Goal: Transaction & Acquisition: Purchase product/service

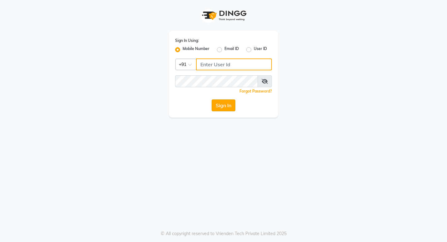
type input "7378698777"
click at [219, 105] on button "Sign In" at bounding box center [224, 105] width 24 height 12
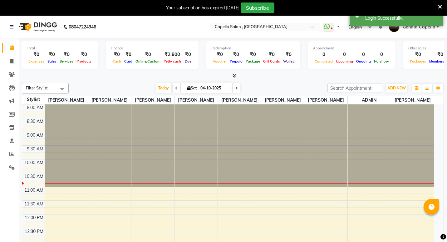
select select "en"
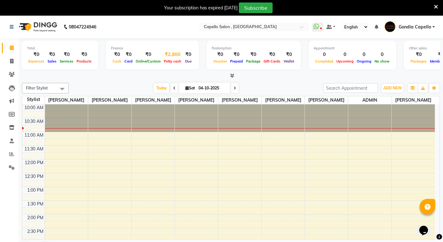
click at [170, 59] on span "Petty cash" at bounding box center [172, 61] width 21 height 4
select select "2488"
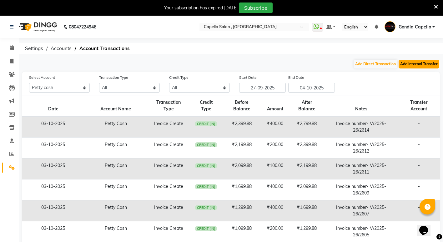
click at [407, 65] on button "Add Internal Transfer" at bounding box center [418, 64] width 41 height 9
select select "internal transfer"
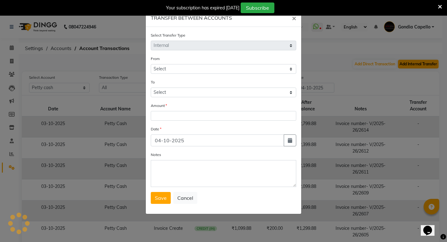
select select "2488"
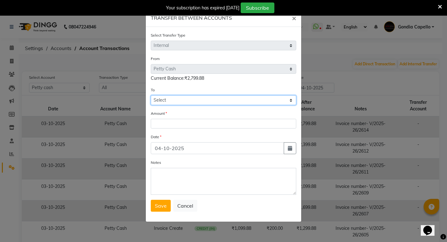
click at [193, 101] on select "Select Default Account [PERSON_NAME] Cash" at bounding box center [224, 100] width 146 height 10
select select "881"
click at [151, 95] on select "Select Default Account [PERSON_NAME] Cash" at bounding box center [224, 100] width 146 height 10
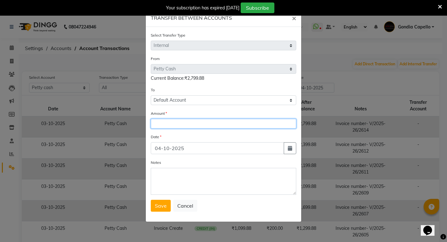
click at [180, 126] on input "number" at bounding box center [224, 124] width 146 height 10
type input "2800"
click at [161, 206] on span "Save" at bounding box center [161, 205] width 12 height 6
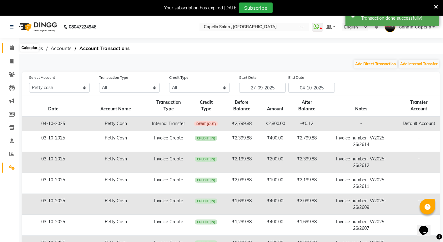
click at [8, 47] on span at bounding box center [11, 47] width 11 height 7
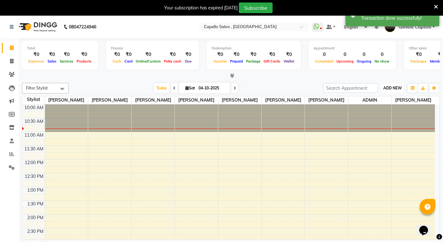
click at [392, 89] on span "ADD NEW" at bounding box center [392, 88] width 18 height 5
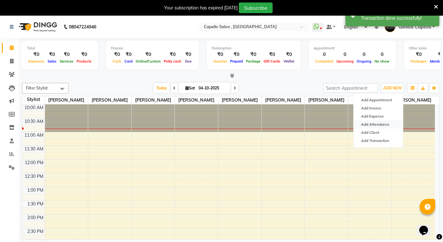
click at [375, 125] on link "Add Attendance" at bounding box center [377, 124] width 49 height 8
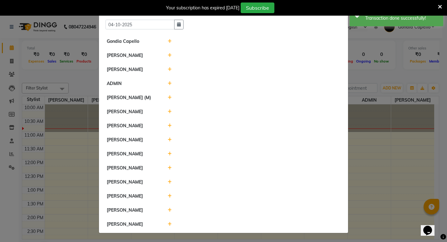
scroll to position [19, 0]
click at [169, 225] on div at bounding box center [254, 224] width 182 height 7
click at [164, 225] on div at bounding box center [254, 224] width 182 height 7
click at [168, 224] on icon at bounding box center [170, 224] width 4 height 4
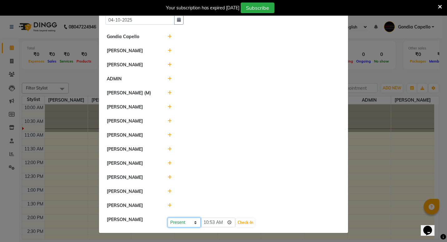
click at [169, 224] on select "Present Absent Late Half Day Weekly Off" at bounding box center [184, 222] width 33 height 10
drag, startPoint x: 227, startPoint y: 227, endPoint x: 219, endPoint y: 228, distance: 8.2
click at [227, 227] on input "10:53" at bounding box center [218, 222] width 35 height 10
type input "10:46"
click at [243, 226] on button "Check-In" at bounding box center [245, 222] width 19 height 9
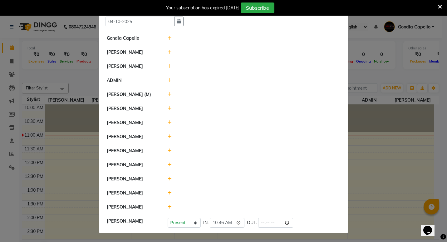
click at [168, 50] on icon at bounding box center [170, 52] width 4 height 4
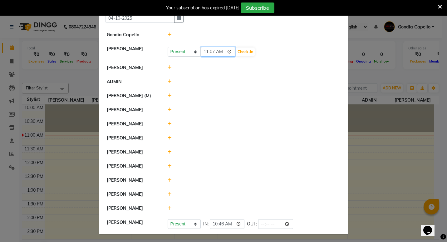
click at [230, 50] on input "11:07" at bounding box center [218, 52] width 35 height 10
type input "11:05"
click at [245, 54] on button "Check-In" at bounding box center [245, 51] width 19 height 9
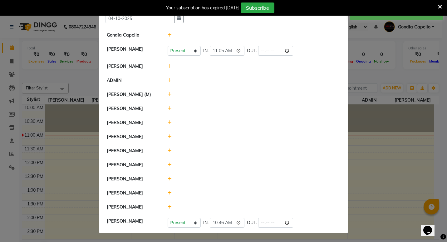
click at [169, 168] on div at bounding box center [254, 164] width 182 height 7
drag, startPoint x: 169, startPoint y: 173, endPoint x: 149, endPoint y: 162, distance: 22.4
click at [160, 166] on li "[PERSON_NAME]" at bounding box center [224, 165] width 246 height 14
click at [168, 167] on icon at bounding box center [170, 164] width 4 height 4
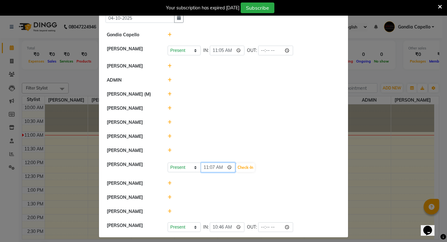
click at [226, 172] on input "11:07" at bounding box center [218, 167] width 35 height 10
type input "10:55"
click at [248, 172] on button "Check-In" at bounding box center [245, 167] width 19 height 9
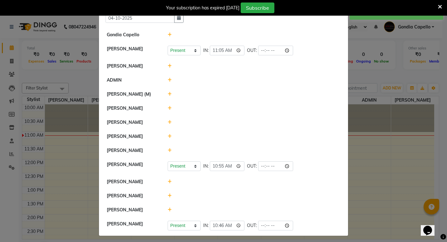
click at [168, 108] on icon at bounding box center [170, 108] width 4 height 4
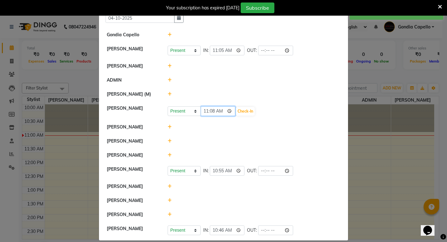
click at [226, 112] on input "11:08" at bounding box center [218, 111] width 35 height 10
type input "11:07"
click at [246, 112] on button "Check-In" at bounding box center [245, 111] width 19 height 9
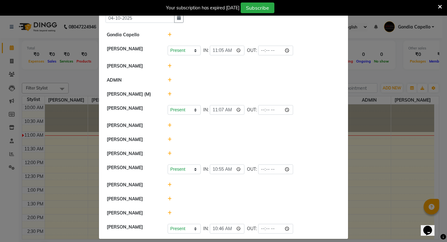
drag, startPoint x: 405, startPoint y: 158, endPoint x: 396, endPoint y: 167, distance: 13.5
click at [396, 167] on ngb-modal-window "Attendance × Select Date 04-10-2025 Gondia Capello ANIKET BAGDE Present Absent …" at bounding box center [223, 121] width 447 height 242
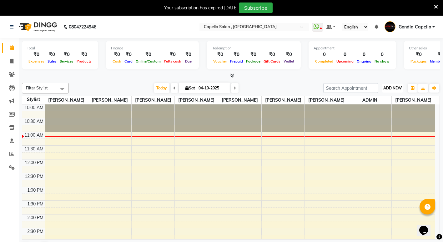
click at [389, 87] on span "ADD NEW" at bounding box center [392, 88] width 18 height 5
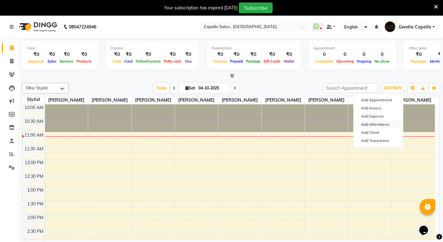
click at [377, 125] on link "Add Attendance" at bounding box center [377, 124] width 49 height 8
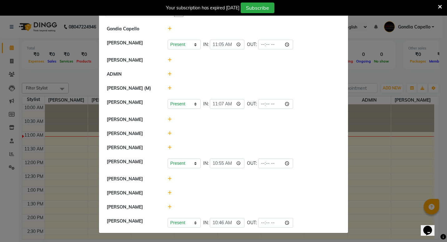
scroll to position [31, 0]
click at [168, 58] on icon at bounding box center [170, 60] width 4 height 4
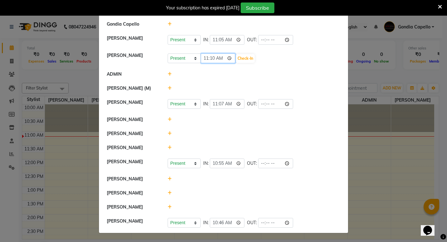
click at [230, 57] on input "11:10" at bounding box center [218, 58] width 35 height 10
type input "11:09"
click at [242, 54] on button "Check-In" at bounding box center [245, 58] width 19 height 9
click at [168, 136] on icon at bounding box center [170, 133] width 4 height 4
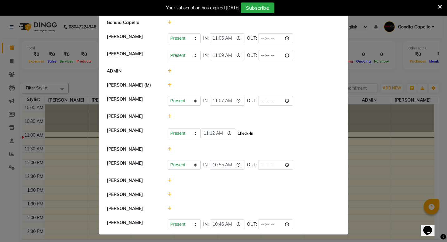
click at [244, 138] on button "Check-In" at bounding box center [245, 133] width 19 height 9
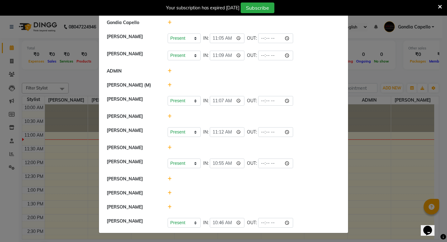
click at [265, 120] on div at bounding box center [254, 116] width 182 height 7
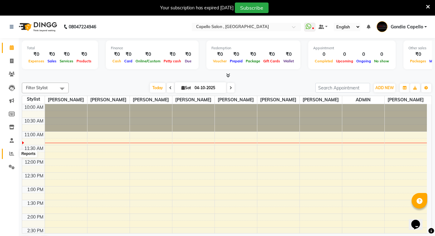
click at [13, 156] on icon at bounding box center [11, 153] width 5 height 5
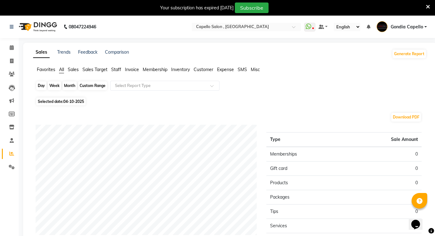
click at [45, 89] on div "Day" at bounding box center [41, 86] width 10 height 9
select select "10"
select select "2025"
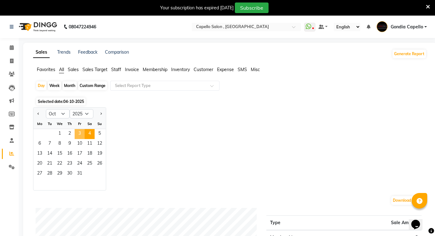
click at [78, 134] on span "3" at bounding box center [80, 134] width 10 height 10
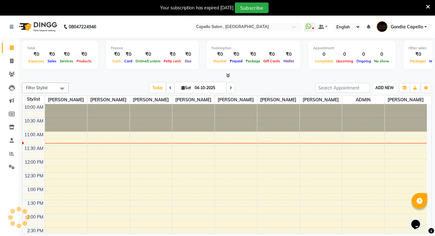
click at [392, 90] on span "ADD NEW" at bounding box center [384, 88] width 18 height 5
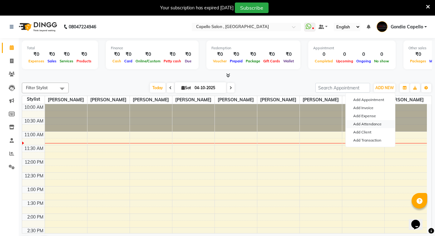
click at [372, 124] on link "Add Attendance" at bounding box center [370, 124] width 49 height 8
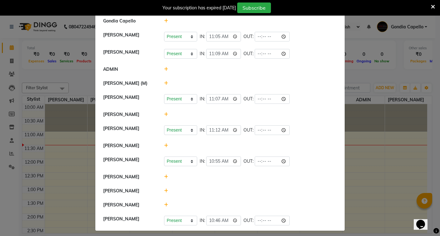
scroll to position [43, 0]
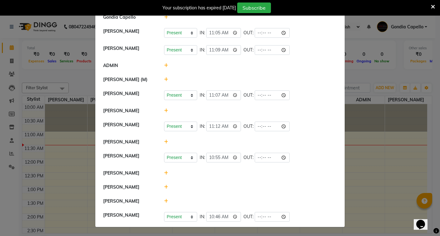
click at [386, 171] on ngb-modal-window "Attendance × Select Date [DATE] Gondia Capello [PERSON_NAME] Present Absent Lat…" at bounding box center [220, 118] width 440 height 236
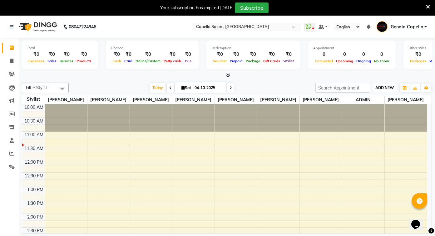
click at [379, 88] on span "ADD NEW" at bounding box center [384, 88] width 18 height 5
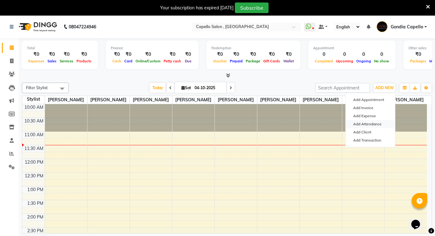
click at [365, 126] on link "Add Attendance" at bounding box center [370, 124] width 49 height 8
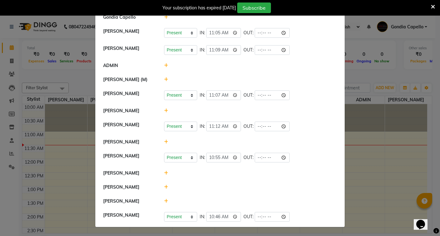
click at [111, 191] on div "[PERSON_NAME]" at bounding box center [128, 187] width 61 height 7
drag, startPoint x: 111, startPoint y: 191, endPoint x: 140, endPoint y: 186, distance: 29.7
click at [140, 186] on div "[PERSON_NAME]" at bounding box center [128, 187] width 61 height 7
click at [138, 190] on div "[PERSON_NAME]" at bounding box center [128, 187] width 61 height 7
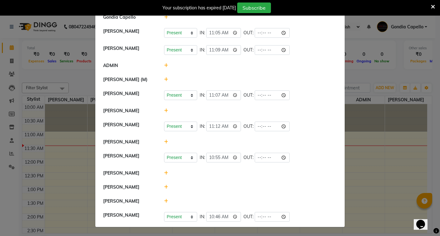
drag, startPoint x: 137, startPoint y: 189, endPoint x: 101, endPoint y: 188, distance: 36.2
click at [101, 188] on div "[PERSON_NAME]" at bounding box center [128, 187] width 61 height 7
drag, startPoint x: 101, startPoint y: 188, endPoint x: 180, endPoint y: 190, distance: 79.0
drag, startPoint x: 180, startPoint y: 190, endPoint x: 394, endPoint y: 174, distance: 213.9
click at [394, 174] on ngb-modal-window "Attendance × Select Date [DATE] Gondia Capello [PERSON_NAME] Present Absent Lat…" at bounding box center [220, 118] width 440 height 236
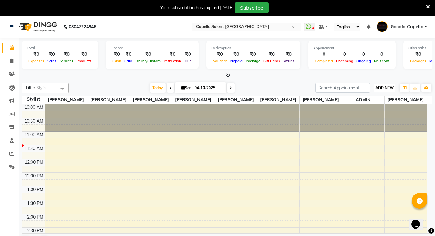
click at [385, 89] on span "ADD NEW" at bounding box center [384, 88] width 18 height 5
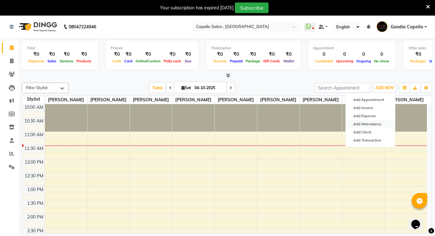
click at [372, 124] on link "Add Attendance" at bounding box center [370, 124] width 49 height 8
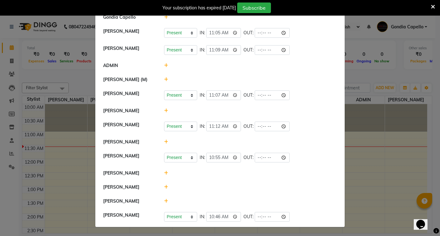
click at [285, 109] on div at bounding box center [250, 111] width 182 height 7
click at [319, 124] on div "Present Absent Late Half Day Weekly Off IN: 11:12 OUT:" at bounding box center [250, 127] width 173 height 10
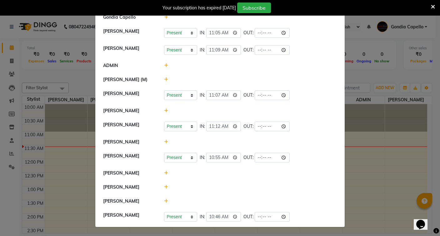
click at [332, 175] on div at bounding box center [250, 173] width 182 height 7
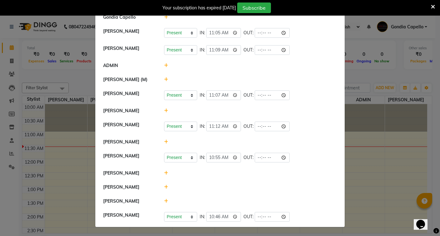
click at [332, 175] on div at bounding box center [250, 173] width 182 height 7
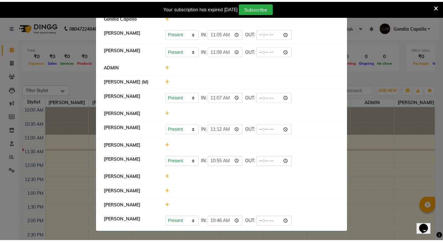
scroll to position [38, 0]
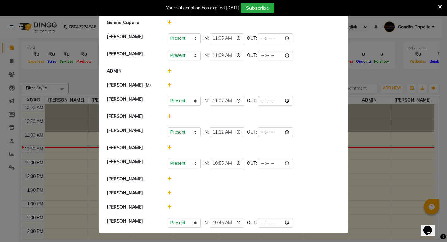
click at [411, 178] on ngb-modal-window "Attendance × Select Date 04-10-2025 Gondia Capello ANIKET BAGDE Present Absent …" at bounding box center [223, 121] width 447 height 242
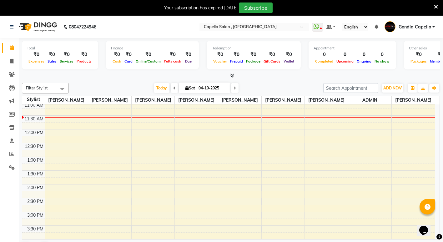
scroll to position [0, 0]
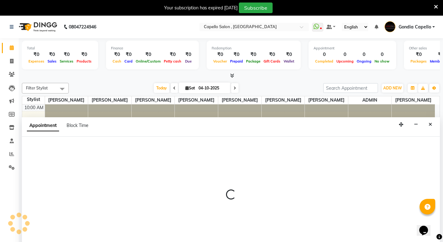
scroll to position [16, 0]
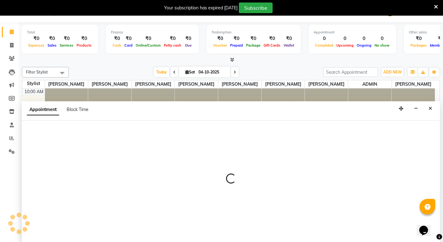
select select "14667"
select select "tentative"
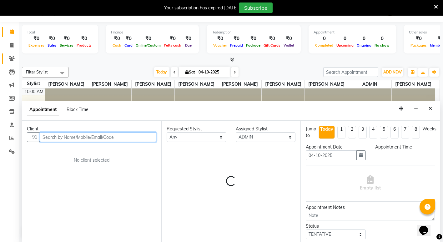
select select "795"
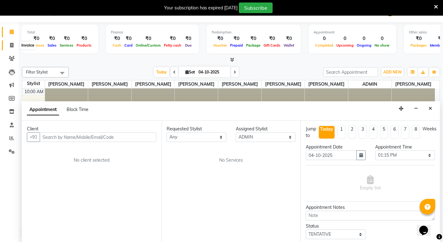
click at [10, 44] on icon at bounding box center [11, 45] width 3 height 5
select select "service"
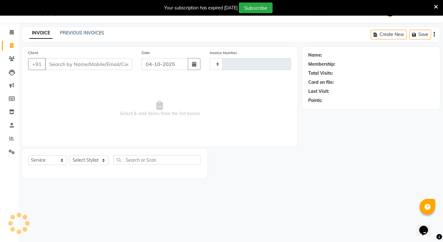
scroll to position [16, 0]
type input "2615"
select select "853"
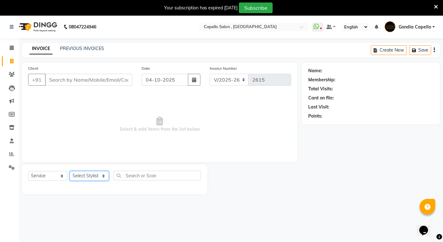
click at [84, 178] on select "Select Stylist" at bounding box center [89, 176] width 39 height 10
click at [97, 176] on select "Select Stylist" at bounding box center [89, 176] width 39 height 10
click at [99, 174] on select "Select Stylist" at bounding box center [89, 176] width 39 height 10
click at [104, 176] on select "Select Stylist" at bounding box center [89, 176] width 39 height 10
select select "853"
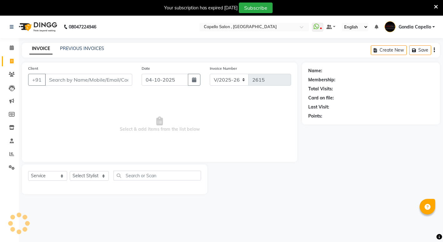
select select "service"
drag, startPoint x: 100, startPoint y: 177, endPoint x: 94, endPoint y: 176, distance: 5.5
click at [100, 177] on select "Select Stylist ADMIN ANIKET BAGDE BHASKAR KAWDE GAURAV KHOBRAGADE Gondia Capell…" at bounding box center [89, 176] width 39 height 10
select select "14375"
click at [70, 171] on select "Select Stylist ADMIN ANIKET BAGDE BHASKAR KAWDE GAURAV KHOBRAGADE Gondia Capell…" at bounding box center [89, 176] width 39 height 10
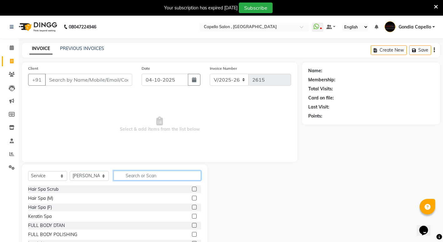
click at [150, 171] on input "text" at bounding box center [156, 176] width 87 height 10
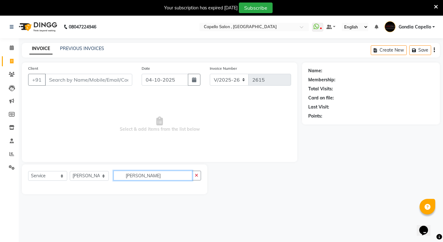
click at [153, 175] on input "dd tan" at bounding box center [152, 176] width 79 height 10
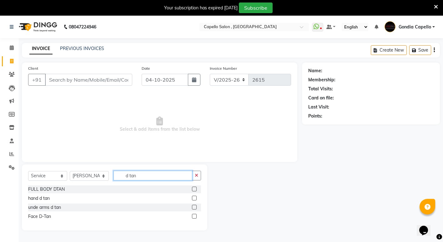
type input "d tan"
click at [195, 214] on label at bounding box center [194, 216] width 5 height 5
click at [195, 214] on input "checkbox" at bounding box center [194, 216] width 4 height 4
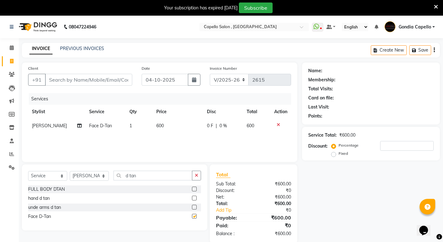
checkbox input "false"
click at [129, 123] on span "1" at bounding box center [130, 126] width 2 height 6
select select "14375"
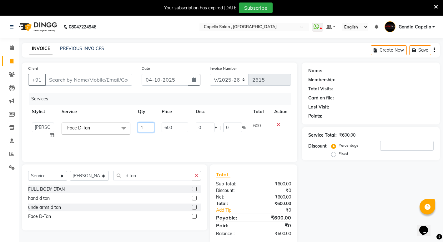
click at [144, 129] on input "1" at bounding box center [146, 127] width 16 height 10
type input "2"
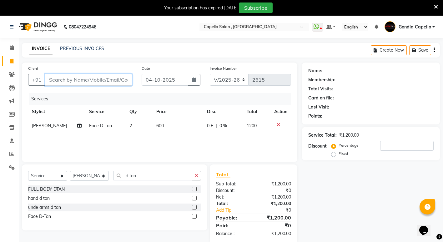
click at [96, 82] on input "Client" at bounding box center [88, 80] width 87 height 12
type input "8"
type input "0"
type input "8790707710"
click at [118, 77] on span "Add Client" at bounding box center [116, 80] width 25 height 6
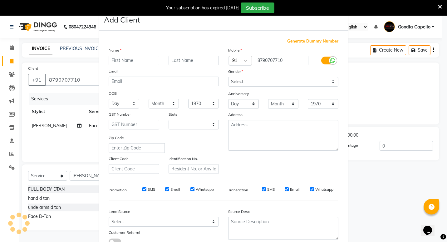
select select "22"
type input "rehman"
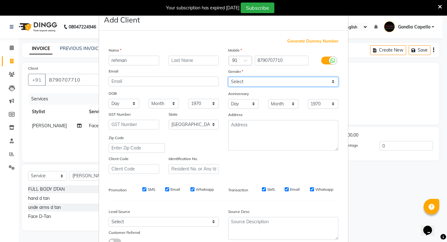
click at [325, 79] on select "Select Male Female Other Prefer Not To Say" at bounding box center [283, 82] width 110 height 10
select select "male"
click at [228, 77] on select "Select Male Female Other Prefer Not To Say" at bounding box center [283, 82] width 110 height 10
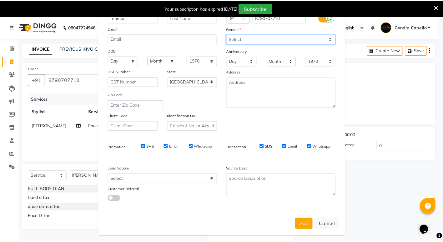
scroll to position [47, 0]
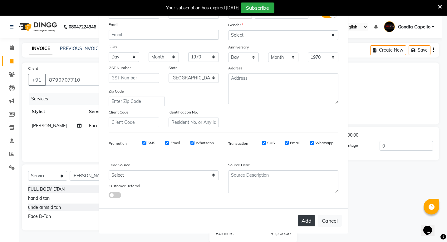
click at [305, 220] on button "Add" at bounding box center [306, 220] width 17 height 11
select select
select select "null"
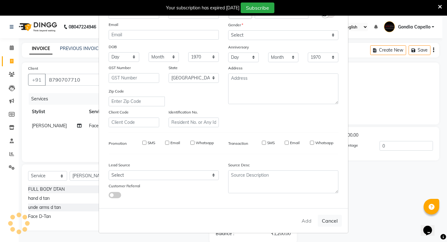
select select
checkbox input "false"
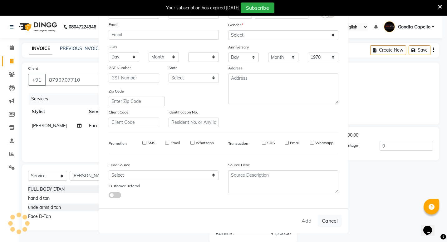
checkbox input "false"
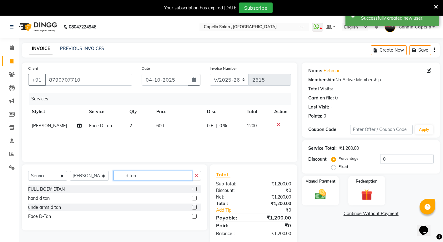
click at [158, 175] on input "d tan" at bounding box center [152, 176] width 79 height 10
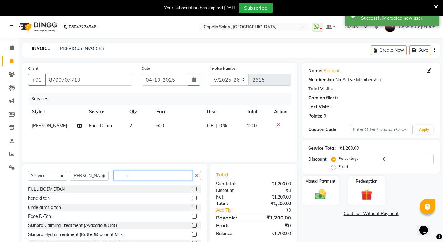
type input "d"
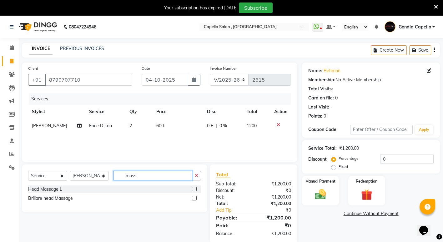
type input "mass"
click at [192, 199] on label at bounding box center [194, 198] width 5 height 5
click at [192, 199] on input "checkbox" at bounding box center [194, 198] width 4 height 4
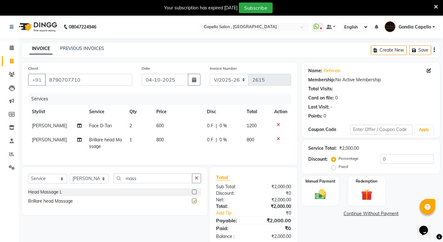
checkbox input "false"
click at [129, 139] on span "1" at bounding box center [130, 140] width 2 height 6
select select "14375"
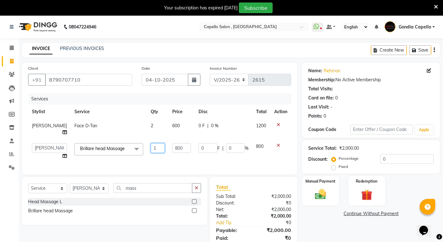
click at [151, 145] on input "1" at bounding box center [158, 148] width 14 height 10
type input "2"
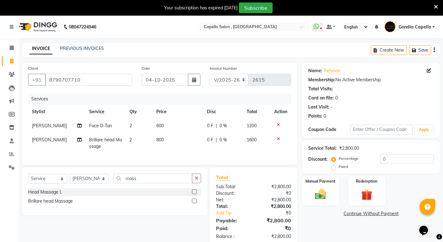
click at [329, 212] on link "Continue Without Payment" at bounding box center [370, 213] width 135 height 7
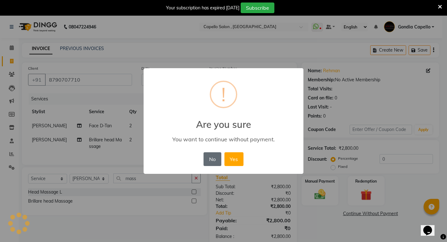
click at [210, 158] on button "No" at bounding box center [212, 159] width 17 height 14
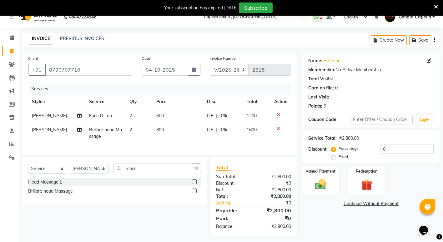
scroll to position [18, 0]
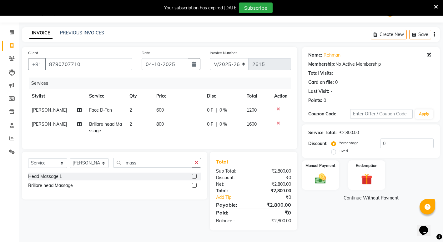
click at [194, 178] on label at bounding box center [194, 176] width 5 height 5
click at [194, 178] on input "checkbox" at bounding box center [194, 176] width 4 height 4
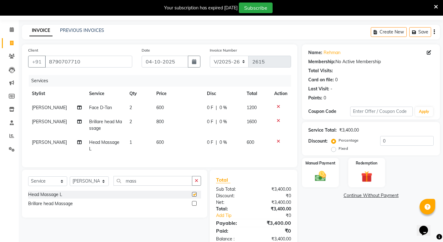
checkbox input "false"
click at [165, 139] on td "600" at bounding box center [177, 145] width 51 height 21
select select "14375"
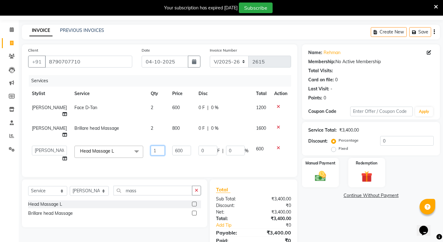
click at [151, 149] on input "1" at bounding box center [158, 151] width 14 height 10
type input "2"
click at [281, 127] on td at bounding box center [280, 131] width 21 height 21
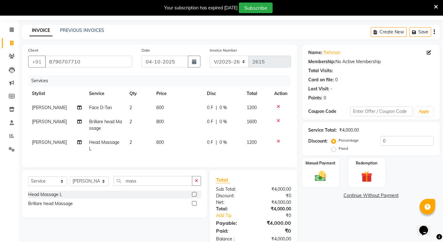
click at [279, 124] on td at bounding box center [280, 125] width 21 height 21
click at [279, 121] on icon at bounding box center [277, 120] width 3 height 4
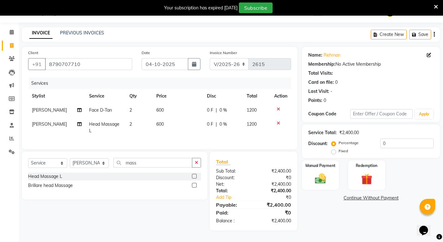
click at [316, 201] on div "Name: Rehman Membership: No Active Membership Total Visits: Card on file: 0 Las…" at bounding box center [373, 138] width 142 height 183
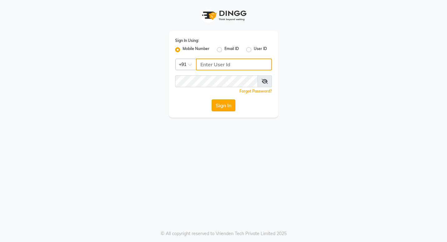
type input "7378698777"
click at [225, 107] on button "Sign In" at bounding box center [224, 105] width 24 height 12
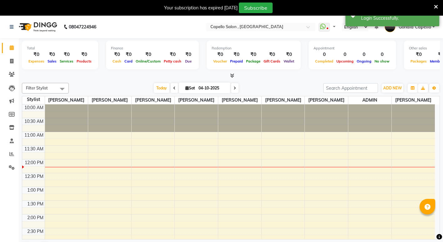
select select "en"
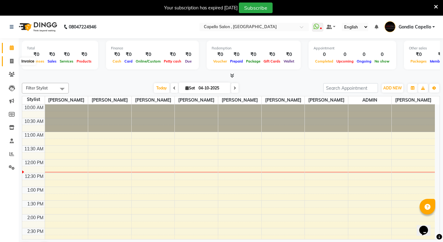
click at [13, 60] on icon at bounding box center [11, 61] width 3 height 5
select select "service"
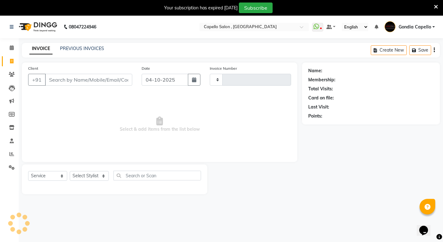
click at [57, 82] on input "Client" at bounding box center [88, 80] width 87 height 12
type input "8275725119"
click at [116, 81] on span "Add Client" at bounding box center [116, 80] width 25 height 6
select select
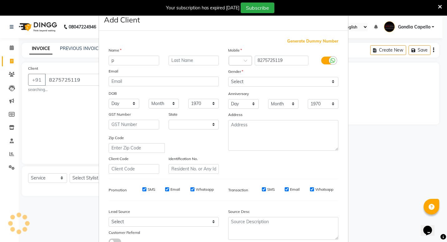
type input "p"
drag, startPoint x: 21, startPoint y: 88, endPoint x: 38, endPoint y: 107, distance: 25.7
click at [37, 107] on ngb-modal-window "Add Client Generate Dummy Number Name p Email DOB Day 01 02 03 04 05 06 07 08 0…" at bounding box center [223, 121] width 447 height 242
drag, startPoint x: 62, startPoint y: 108, endPoint x: 74, endPoint y: 99, distance: 15.6
click at [66, 107] on ngb-modal-window "Add Client Generate Dummy Number Name p Email DOB Day 01 02 03 04 05 06 07 08 0…" at bounding box center [223, 121] width 447 height 242
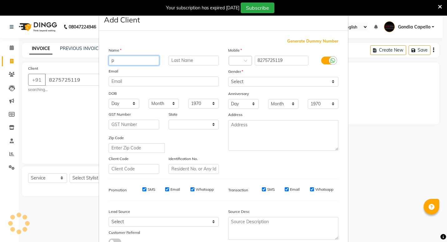
click at [121, 62] on input "p" at bounding box center [134, 61] width 51 height 10
click at [396, 180] on ngb-modal-window "Add Client Generate Dummy Number Name p Email DOB Day 01 02 03 04 05 06 07 08 0…" at bounding box center [223, 121] width 447 height 242
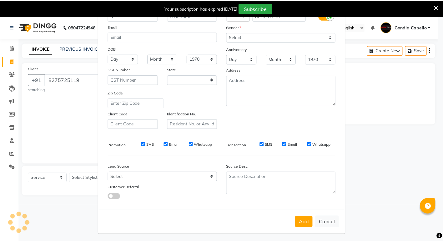
scroll to position [47, 0]
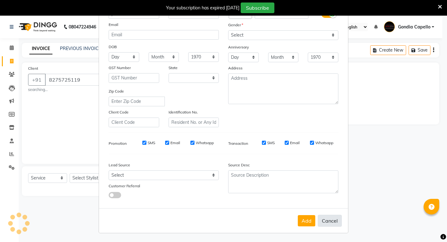
click at [320, 219] on button "Cancel" at bounding box center [330, 221] width 24 height 12
select select
select select "null"
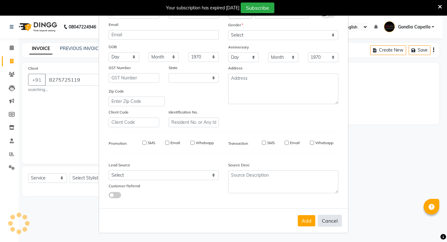
select select
checkbox input "false"
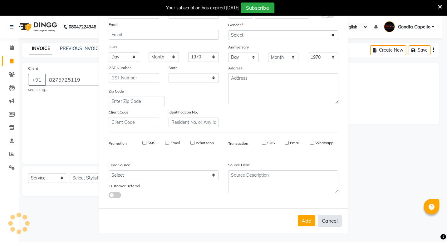
checkbox input "false"
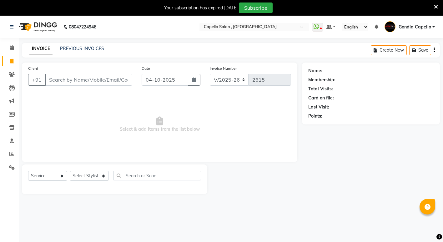
select select "853"
select select "service"
click at [75, 76] on input "Client" at bounding box center [88, 80] width 87 height 12
type input "8"
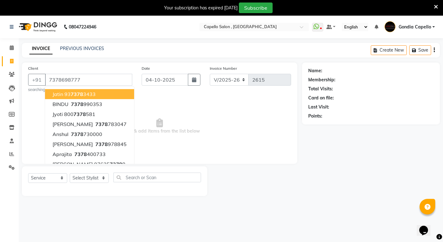
type input "7378698777"
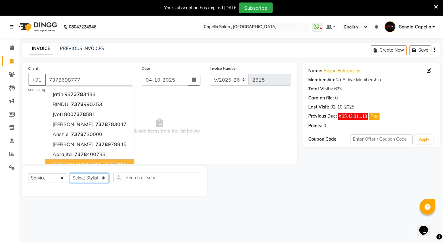
drag, startPoint x: 70, startPoint y: 182, endPoint x: 77, endPoint y: 176, distance: 8.9
click at [77, 176] on select "Select Stylist ADMIN [PERSON_NAME] [PERSON_NAME] [PERSON_NAME] Gondia Capello […" at bounding box center [89, 178] width 39 height 10
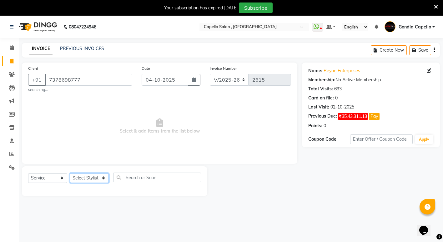
click at [77, 176] on select "Select Stylist ADMIN [PERSON_NAME] [PERSON_NAME] [PERSON_NAME] Gondia Capello […" at bounding box center [89, 178] width 39 height 10
click at [84, 176] on select "Select Stylist ADMIN [PERSON_NAME] [PERSON_NAME] [PERSON_NAME] Gondia Capello […" at bounding box center [89, 178] width 39 height 10
select select "58211"
click at [70, 173] on select "Select Stylist ADMIN [PERSON_NAME] [PERSON_NAME] [PERSON_NAME] Gondia Capello […" at bounding box center [89, 178] width 39 height 10
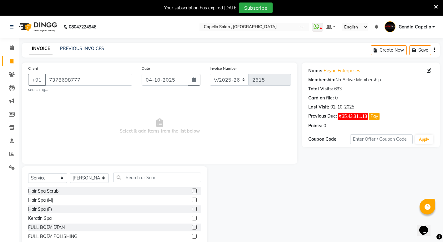
click at [138, 172] on div "Select Service Product Membership Package Voucher Prepaid Gift Card Select Styl…" at bounding box center [114, 212] width 185 height 92
click at [146, 178] on input "text" at bounding box center [156, 177] width 87 height 10
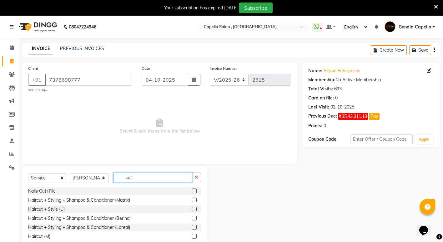
type input "cut"
click at [192, 236] on label at bounding box center [194, 236] width 5 height 5
click at [192, 236] on input "checkbox" at bounding box center [194, 236] width 4 height 4
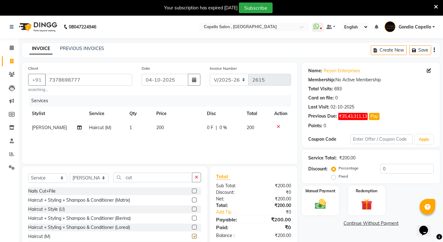
checkbox input "false"
click at [162, 181] on input "cut" at bounding box center [152, 177] width 79 height 10
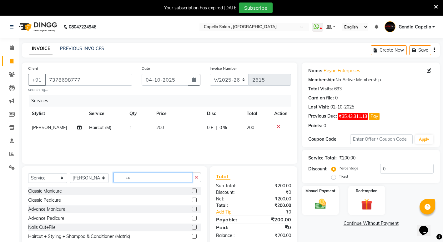
type input "c"
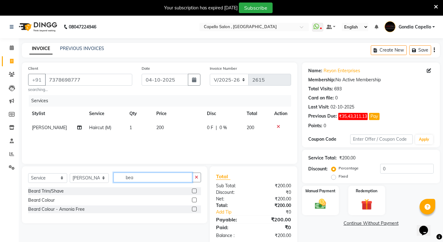
type input "bea"
click at [194, 191] on label at bounding box center [194, 190] width 5 height 5
click at [194, 191] on input "checkbox" at bounding box center [194, 191] width 4 height 4
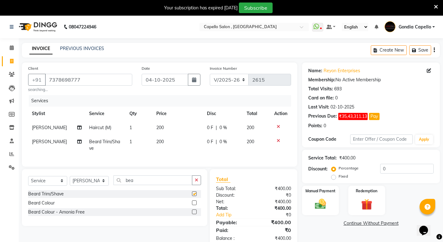
checkbox input "false"
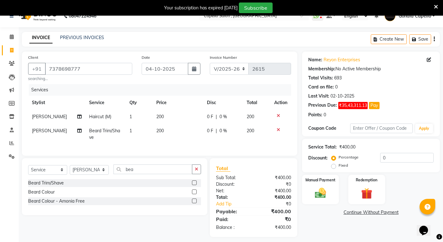
scroll to position [20, 0]
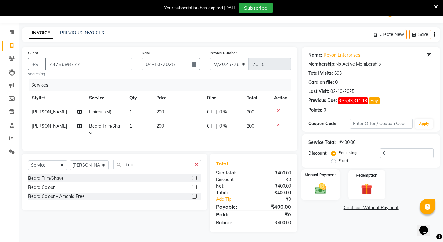
click at [318, 174] on div "Manual Payment" at bounding box center [320, 184] width 38 height 31
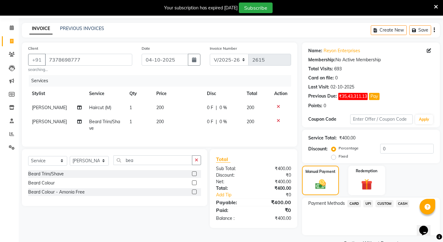
click at [402, 203] on span "CASH" at bounding box center [402, 203] width 13 height 7
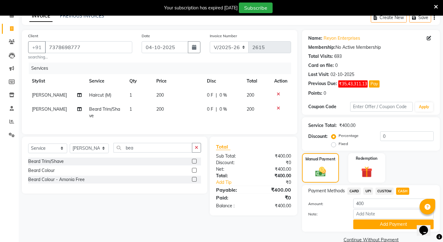
scroll to position [44, 0]
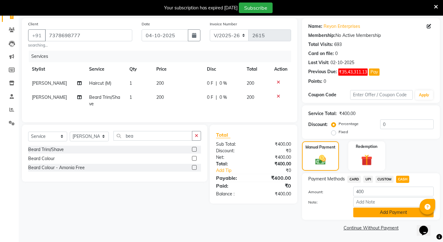
click at [380, 213] on button "Add Payment" at bounding box center [393, 212] width 80 height 10
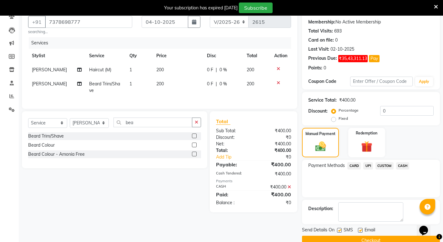
scroll to position [71, 0]
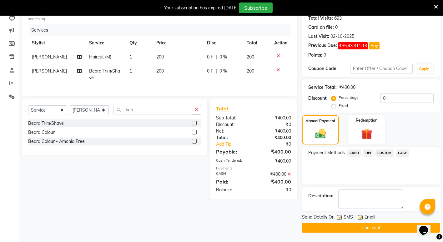
click at [338, 217] on label at bounding box center [339, 217] width 5 height 5
click at [338, 217] on input "checkbox" at bounding box center [339, 217] width 4 height 4
click at [340, 218] on label at bounding box center [339, 217] width 5 height 5
click at [340, 218] on input "checkbox" at bounding box center [339, 217] width 4 height 4
checkbox input "true"
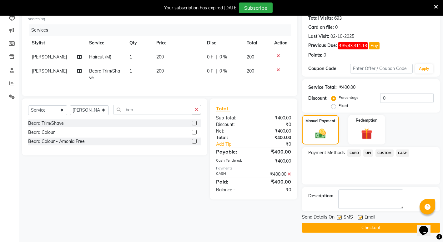
click at [344, 230] on button "Checkout" at bounding box center [371, 228] width 138 height 10
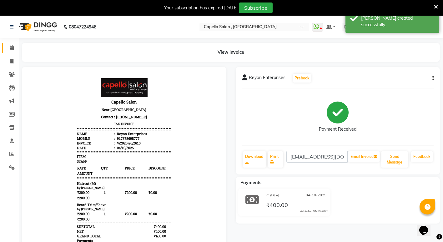
click at [3, 45] on link "Calendar" at bounding box center [9, 48] width 15 height 10
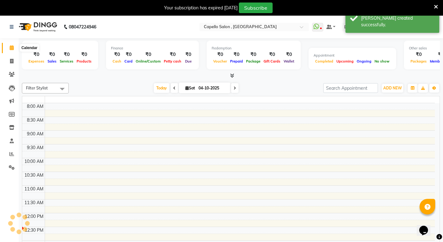
click at [10, 47] on icon at bounding box center [12, 47] width 4 height 5
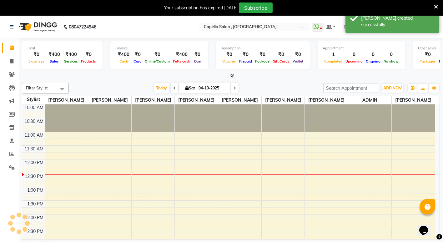
scroll to position [55, 0]
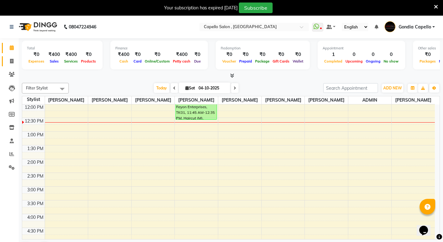
click at [10, 57] on link "Invoice" at bounding box center [9, 61] width 15 height 10
select select "service"
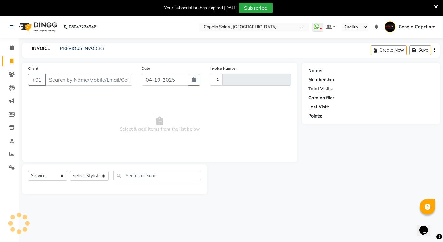
type input "2616"
select select "853"
drag, startPoint x: 86, startPoint y: 175, endPoint x: 82, endPoint y: 173, distance: 4.1
click at [86, 175] on select "Select Stylist ADMIN [PERSON_NAME] [PERSON_NAME] [PERSON_NAME] Gondia Capello […" at bounding box center [89, 176] width 39 height 10
select select "14667"
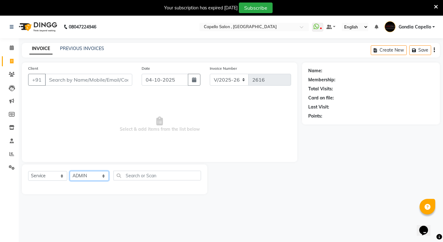
click at [70, 171] on select "Select Stylist ADMIN [PERSON_NAME] [PERSON_NAME] [PERSON_NAME] Gondia Capello […" at bounding box center [89, 176] width 39 height 10
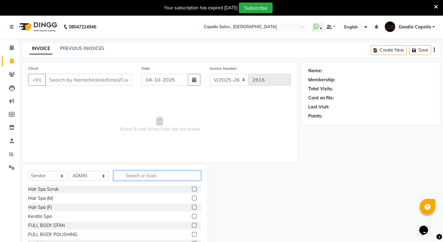
click at [161, 178] on input "text" at bounding box center [156, 176] width 87 height 10
type input "wax"
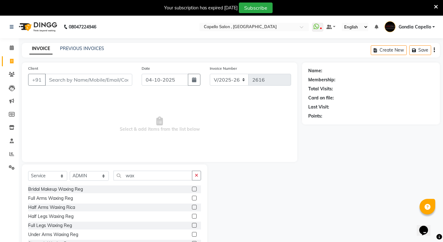
click at [192, 199] on label at bounding box center [194, 198] width 5 height 5
click at [192, 199] on input "checkbox" at bounding box center [194, 198] width 4 height 4
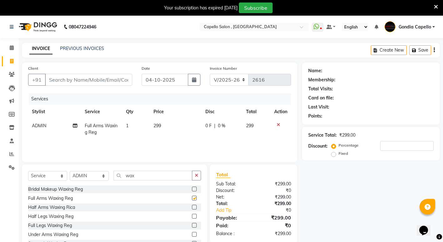
checkbox input "false"
click at [192, 206] on label at bounding box center [194, 207] width 5 height 5
click at [192, 206] on input "checkbox" at bounding box center [194, 207] width 4 height 4
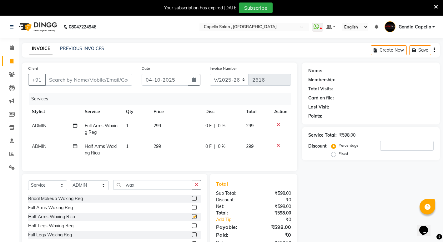
checkbox input "false"
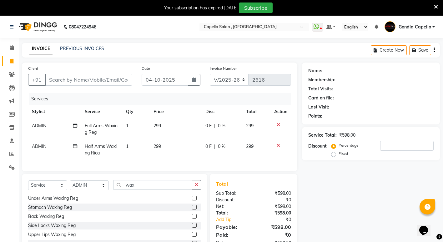
scroll to position [31, 0]
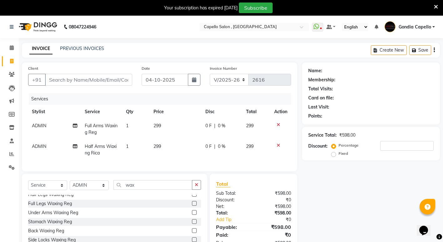
click at [192, 205] on label at bounding box center [194, 203] width 5 height 5
click at [192, 205] on input "checkbox" at bounding box center [194, 203] width 4 height 4
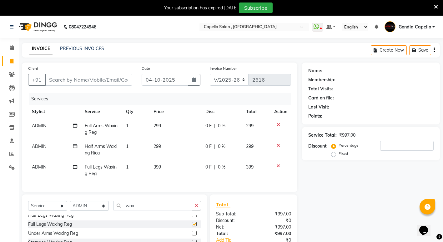
checkbox input "false"
click at [364, 204] on div "Name: Membership: Total Visits: Card on file: Last Visit: Points: Service Total…" at bounding box center [373, 174] width 142 height 224
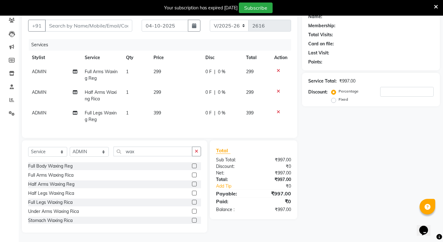
scroll to position [94, 0]
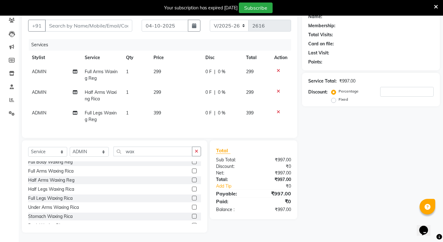
click at [192, 196] on label at bounding box center [194, 198] width 5 height 5
click at [192, 196] on input "checkbox" at bounding box center [194, 198] width 4 height 4
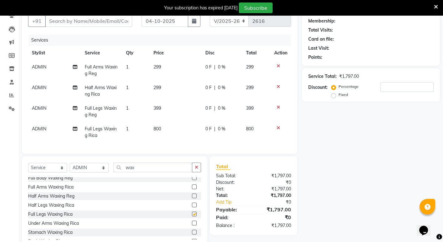
checkbox input "false"
click at [192, 207] on label at bounding box center [194, 204] width 5 height 5
click at [192, 207] on input "checkbox" at bounding box center [194, 205] width 4 height 4
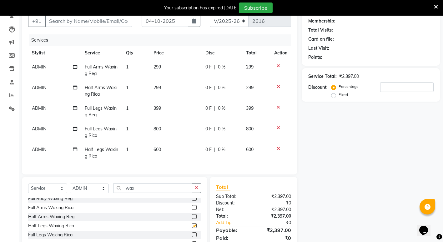
checkbox input "false"
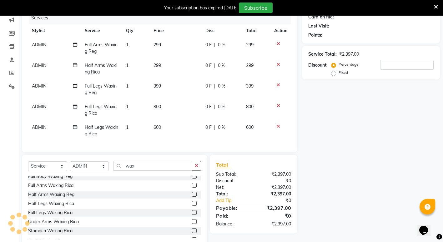
scroll to position [90, 0]
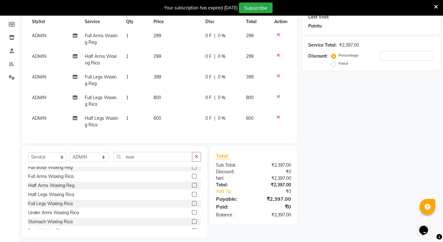
click at [192, 178] on label at bounding box center [194, 176] width 5 height 5
click at [192, 178] on input "checkbox" at bounding box center [194, 176] width 4 height 4
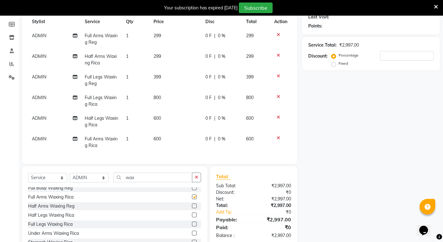
checkbox input "false"
click at [192, 208] on label at bounding box center [194, 205] width 5 height 5
click at [192, 208] on input "checkbox" at bounding box center [194, 206] width 4 height 4
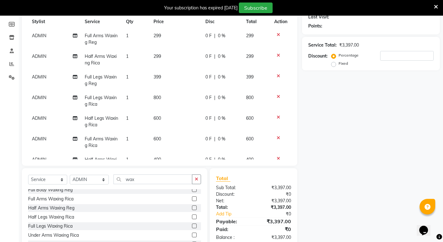
click at [192, 208] on label at bounding box center [194, 207] width 5 height 5
click at [192, 208] on input "checkbox" at bounding box center [194, 208] width 4 height 4
checkbox input "false"
click at [192, 216] on label at bounding box center [194, 216] width 5 height 5
click at [192, 216] on input "checkbox" at bounding box center [194, 217] width 4 height 4
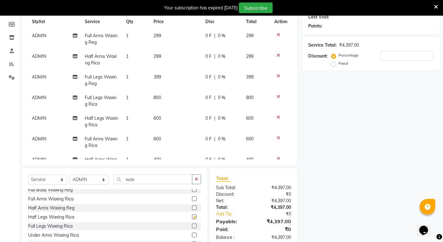
checkbox input "false"
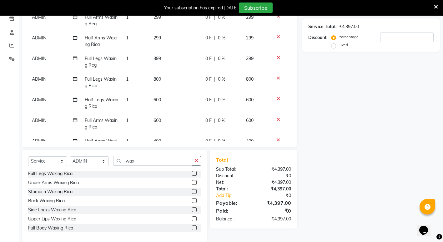
scroll to position [118, 0]
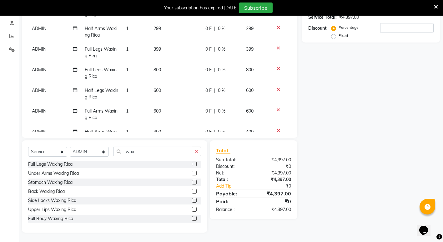
click at [192, 210] on label at bounding box center [194, 209] width 5 height 5
click at [192, 210] on input "checkbox" at bounding box center [194, 209] width 4 height 4
click at [192, 211] on label at bounding box center [194, 209] width 5 height 5
click at [192, 211] on input "checkbox" at bounding box center [194, 209] width 4 height 4
checkbox input "false"
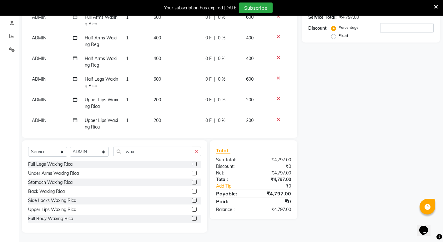
scroll to position [106, 0]
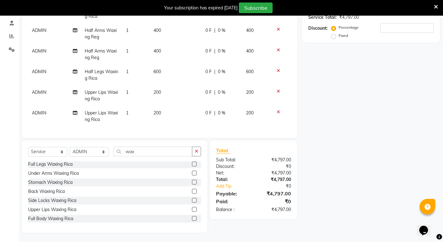
click at [192, 218] on label at bounding box center [194, 218] width 5 height 5
click at [192, 218] on input "checkbox" at bounding box center [194, 218] width 4 height 4
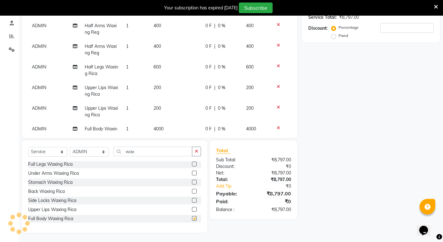
checkbox input "false"
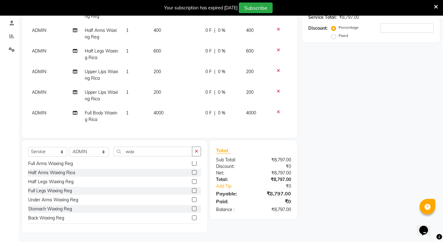
scroll to position [3, 0]
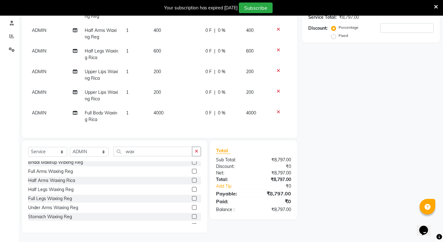
click at [274, 110] on div at bounding box center [280, 112] width 13 height 4
click at [276, 110] on icon at bounding box center [277, 112] width 3 height 4
click at [275, 89] on div at bounding box center [280, 91] width 13 height 4
click at [276, 110] on icon at bounding box center [277, 112] width 3 height 4
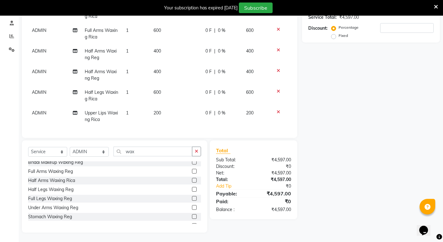
click at [276, 110] on icon at bounding box center [277, 112] width 3 height 4
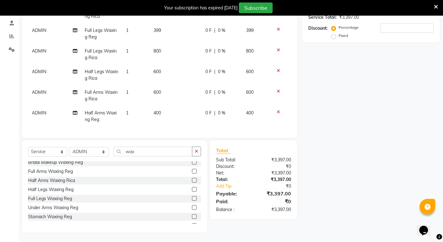
scroll to position [116, 0]
click at [279, 111] on icon at bounding box center [277, 112] width 3 height 4
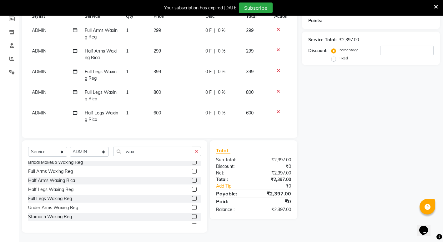
click at [279, 111] on td at bounding box center [280, 116] width 21 height 21
click at [278, 110] on icon at bounding box center [277, 112] width 3 height 4
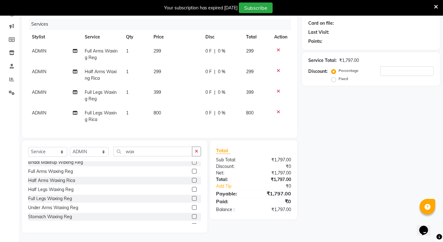
click at [278, 110] on icon at bounding box center [277, 112] width 3 height 4
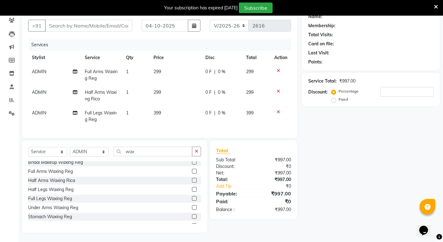
click at [278, 110] on icon at bounding box center [277, 112] width 3 height 4
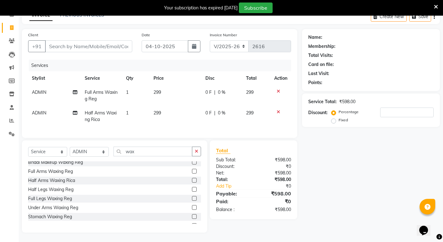
click at [278, 110] on icon at bounding box center [277, 112] width 3 height 4
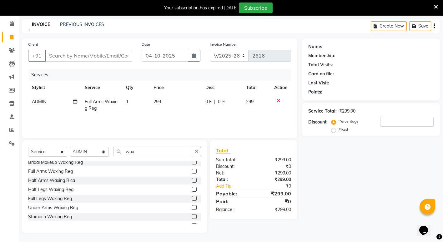
click at [278, 108] on td at bounding box center [280, 105] width 21 height 21
click at [279, 97] on td at bounding box center [280, 105] width 21 height 21
click at [277, 100] on icon at bounding box center [277, 100] width 3 height 4
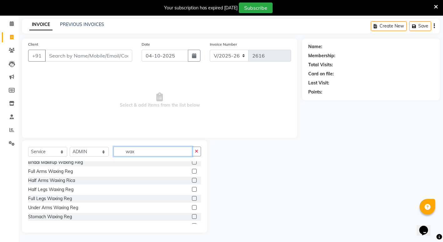
click at [146, 151] on input "wax" at bounding box center [152, 151] width 79 height 10
type input "w"
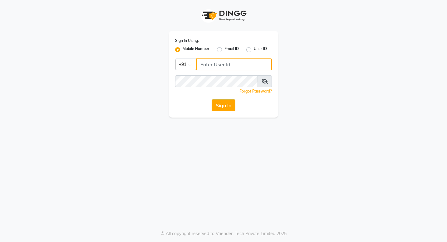
type input "7378698777"
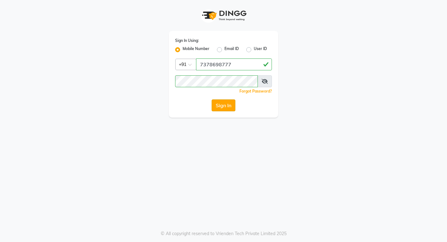
click at [222, 106] on button "Sign In" at bounding box center [224, 105] width 24 height 12
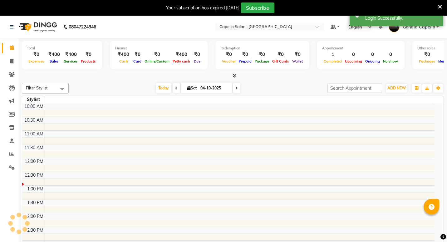
select select "en"
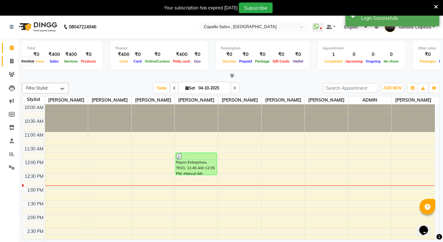
click at [11, 62] on icon at bounding box center [11, 61] width 3 height 5
select select "service"
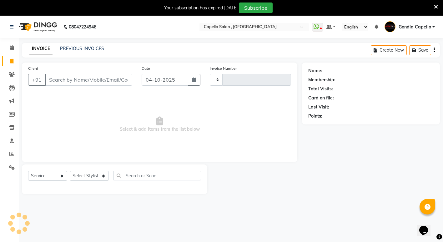
type input "2616"
select select "853"
click at [101, 179] on select "Select Stylist ADMIN [PERSON_NAME] [PERSON_NAME] [PERSON_NAME] Gondia Capello […" at bounding box center [89, 176] width 39 height 10
select select "16500"
click at [70, 171] on select "Select Stylist ADMIN [PERSON_NAME] [PERSON_NAME] [PERSON_NAME] Gondia Capello […" at bounding box center [89, 176] width 39 height 10
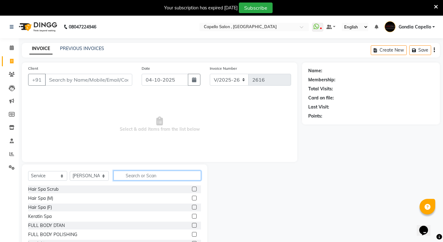
drag, startPoint x: 127, startPoint y: 178, endPoint x: 128, endPoint y: 175, distance: 3.5
click at [128, 176] on input "text" at bounding box center [156, 176] width 87 height 10
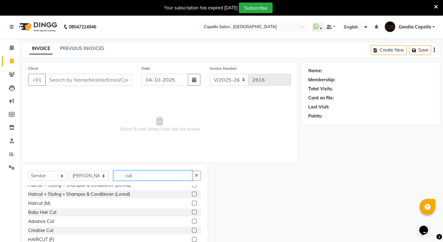
scroll to position [37, 0]
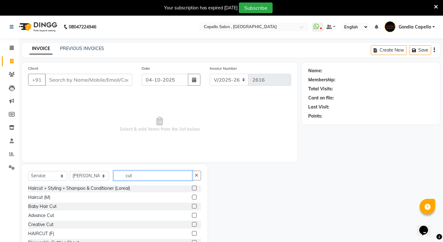
type input "cut"
click at [192, 235] on label at bounding box center [194, 233] width 5 height 5
click at [192, 235] on input "checkbox" at bounding box center [194, 233] width 4 height 4
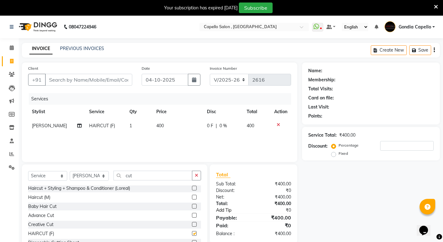
checkbox input "false"
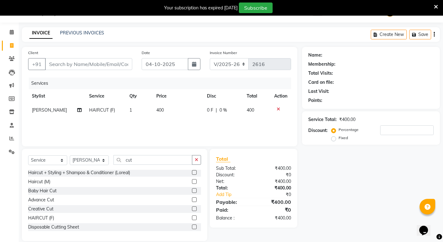
scroll to position [24, 0]
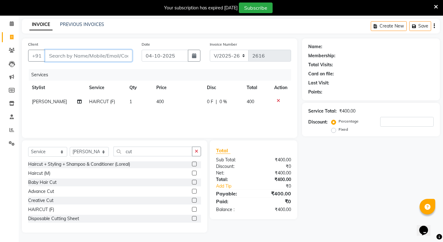
drag, startPoint x: 86, startPoint y: 51, endPoint x: 85, endPoint y: 44, distance: 6.6
click at [86, 46] on div "Client +91" at bounding box center [79, 54] width 113 height 26
type input "7"
type input "0"
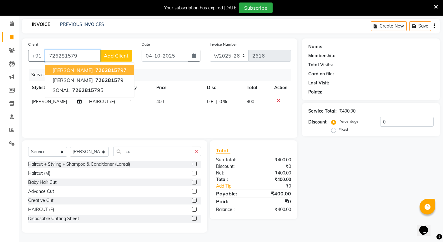
type input "726281579"
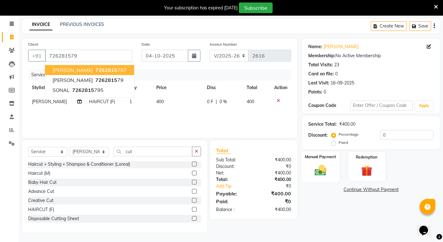
click at [329, 168] on img at bounding box center [320, 169] width 19 height 13
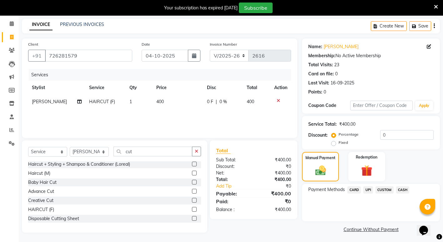
click at [367, 189] on span "UPI" at bounding box center [368, 189] width 10 height 7
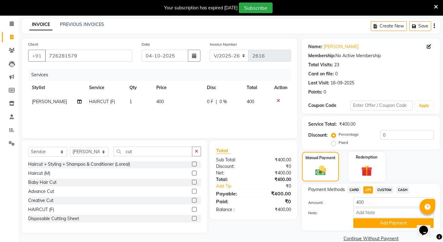
scroll to position [35, 0]
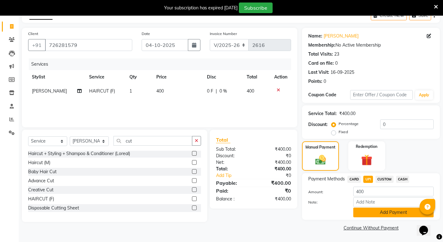
click at [370, 215] on button "Add Payment" at bounding box center [393, 212] width 80 height 10
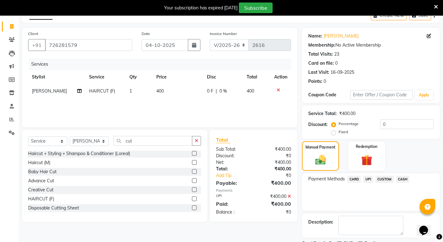
scroll to position [61, 0]
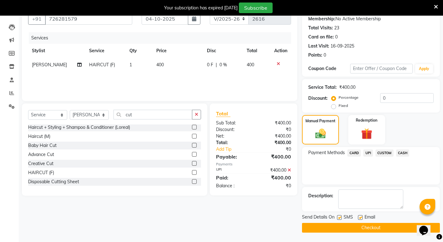
click at [337, 222] on div "Send Details On SMS Email Checkout" at bounding box center [371, 223] width 138 height 19
click at [337, 227] on button "Checkout" at bounding box center [371, 228] width 138 height 10
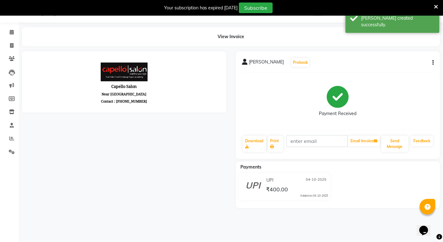
scroll to position [28, 0]
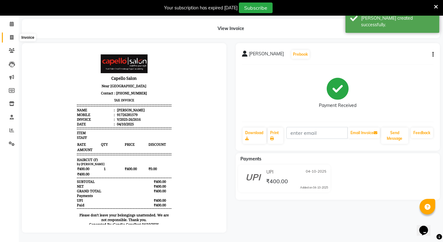
click at [15, 34] on span at bounding box center [11, 37] width 11 height 7
select select "service"
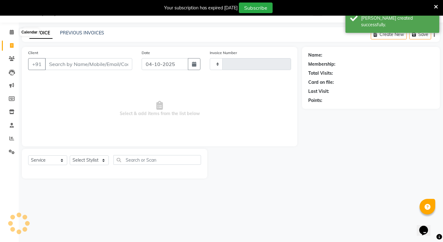
type input "2617"
select select "853"
click at [8, 31] on span at bounding box center [11, 32] width 11 height 7
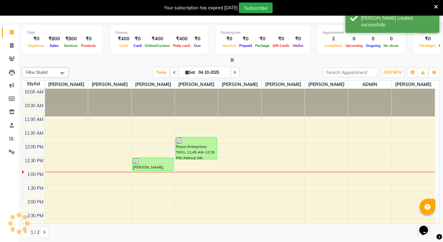
scroll to position [83, 0]
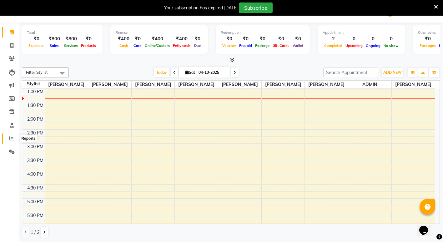
click at [11, 137] on icon at bounding box center [11, 138] width 5 height 5
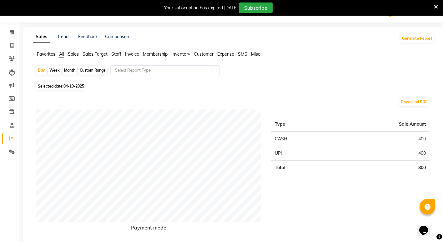
click at [69, 70] on div "Month" at bounding box center [69, 70] width 14 height 9
select select "10"
select select "2025"
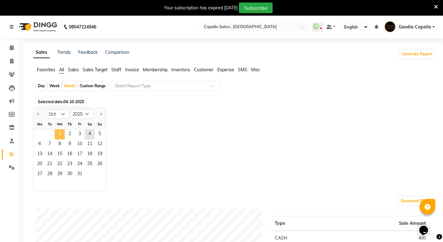
click at [58, 135] on span "1" at bounding box center [60, 134] width 10 height 10
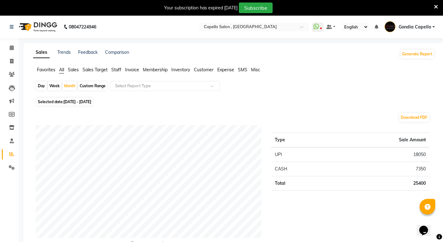
click at [10, 42] on li "Calendar" at bounding box center [9, 47] width 19 height 13
click at [11, 49] on icon at bounding box center [12, 47] width 4 height 5
